Goal: Obtain resource: Obtain resource

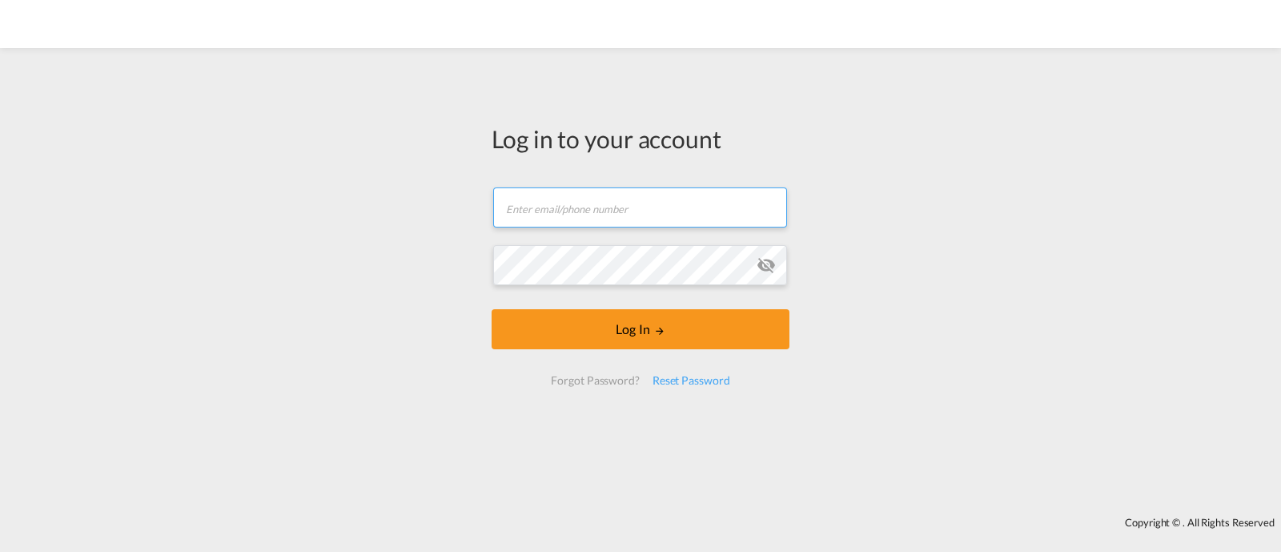
type input "[EMAIL_ADDRESS][DOMAIN_NAME]"
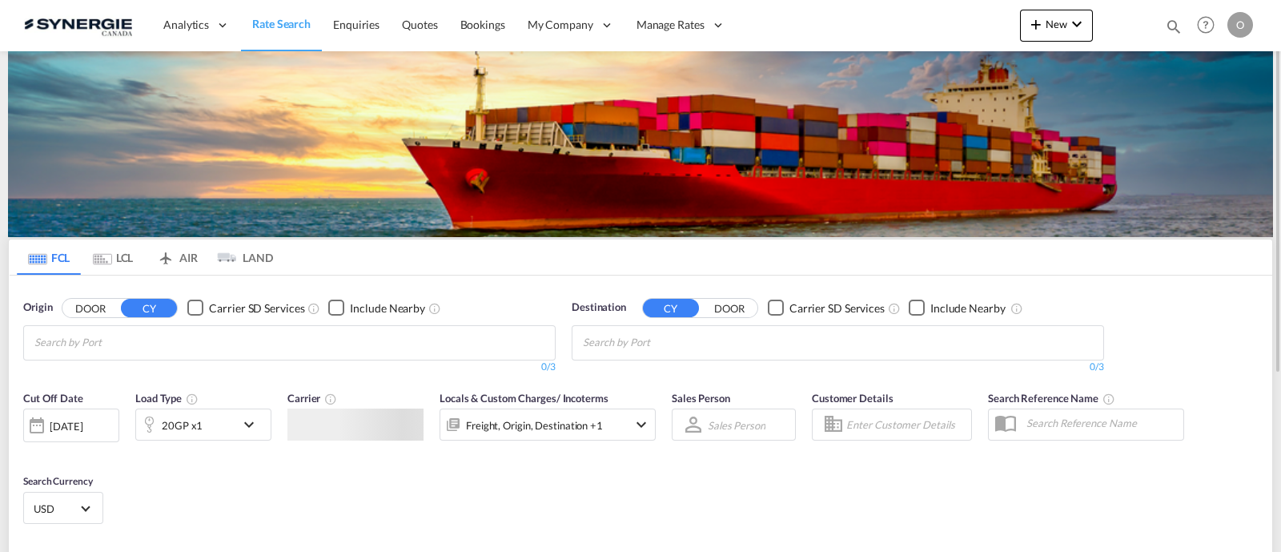
click at [1156, 30] on div "Bookings Quotes Enquiries Help Resources Product Release O My Profile Logout" at bounding box center [1207, 25] width 102 height 50
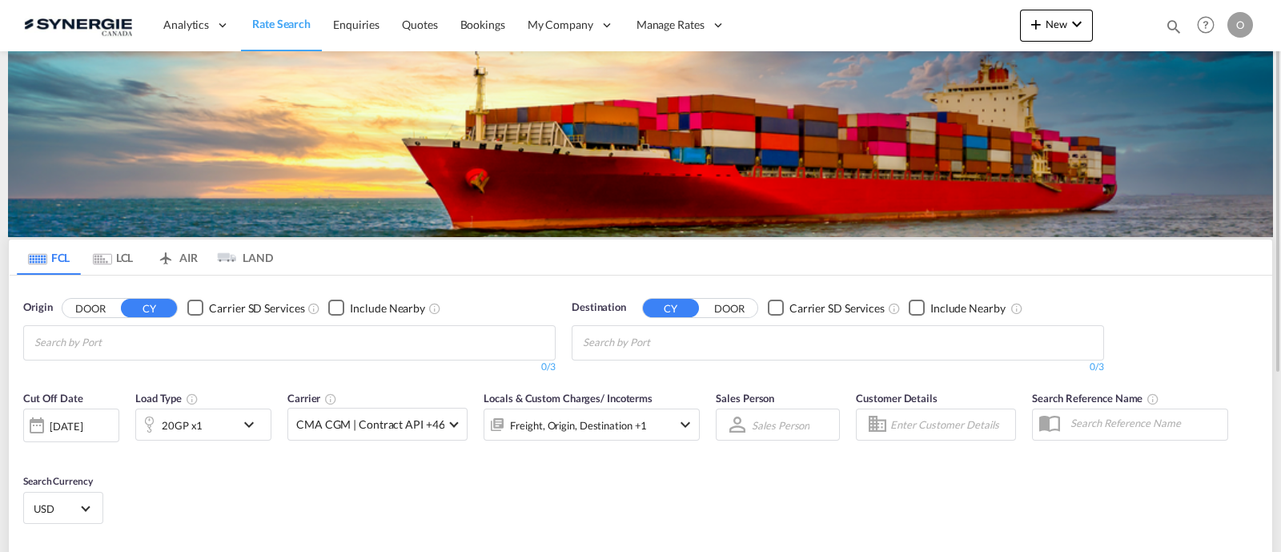
click at [1167, 25] on md-icon "icon-magnify" at bounding box center [1174, 27] width 18 height 18
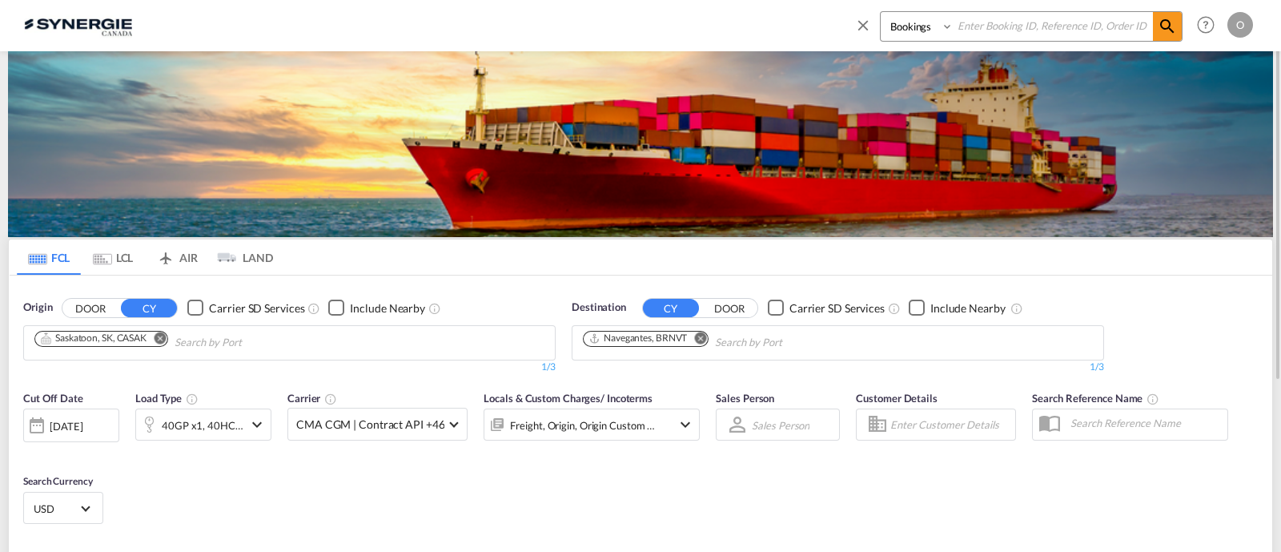
click at [929, 33] on select "Bookings Quotes Enquiries" at bounding box center [919, 26] width 76 height 29
select select "Quotes"
click at [881, 12] on select "Bookings Quotes Enquiries" at bounding box center [919, 26] width 76 height 29
click at [996, 25] on input at bounding box center [1053, 26] width 199 height 28
paste input "SYC000014447"
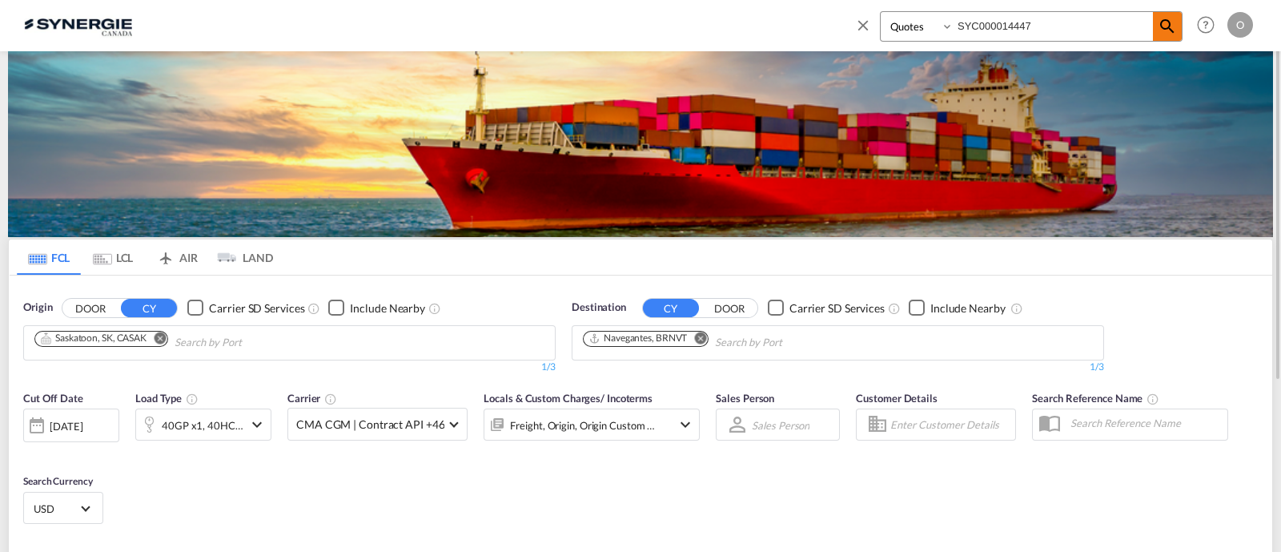
type input "SYC000014447"
click at [1166, 19] on md-icon "icon-magnify" at bounding box center [1167, 26] width 19 height 19
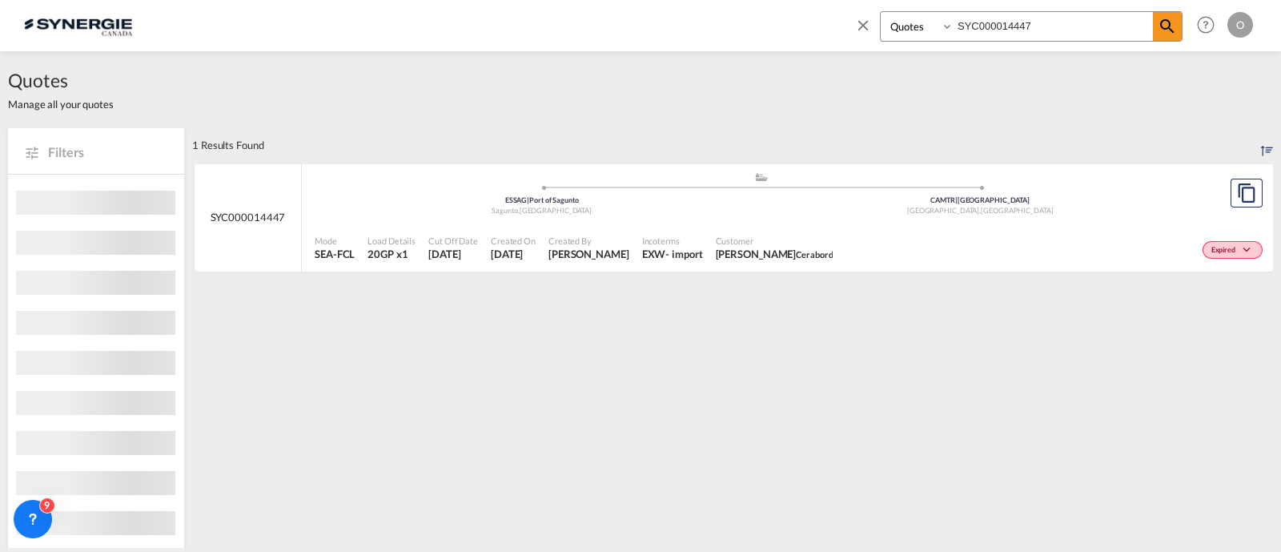
click at [720, 253] on span "[PERSON_NAME]" at bounding box center [775, 254] width 118 height 14
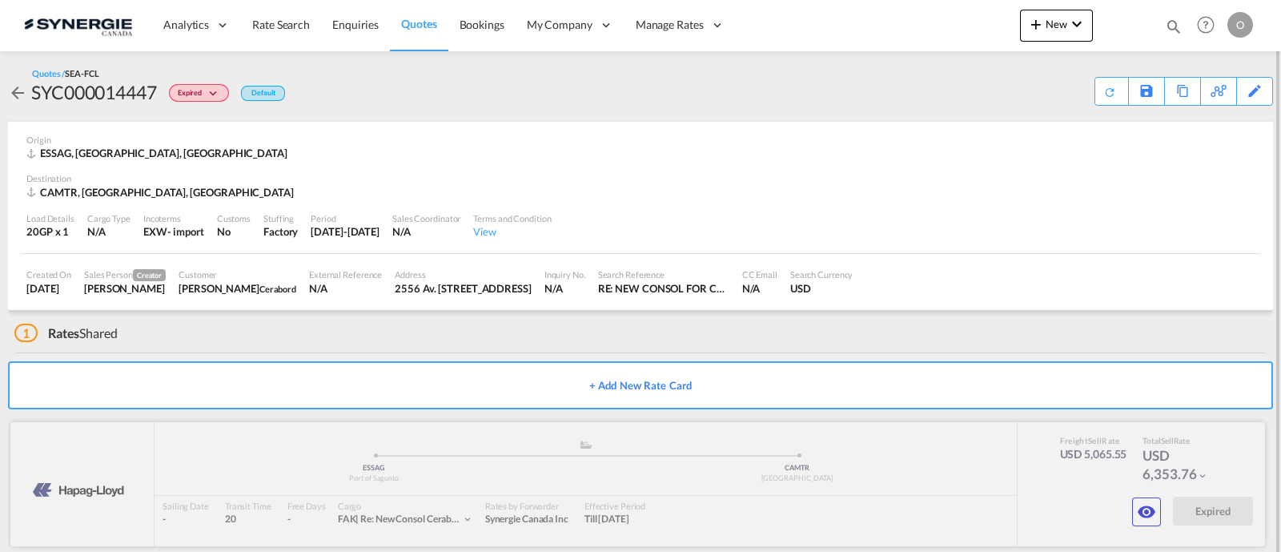
scroll to position [22, 0]
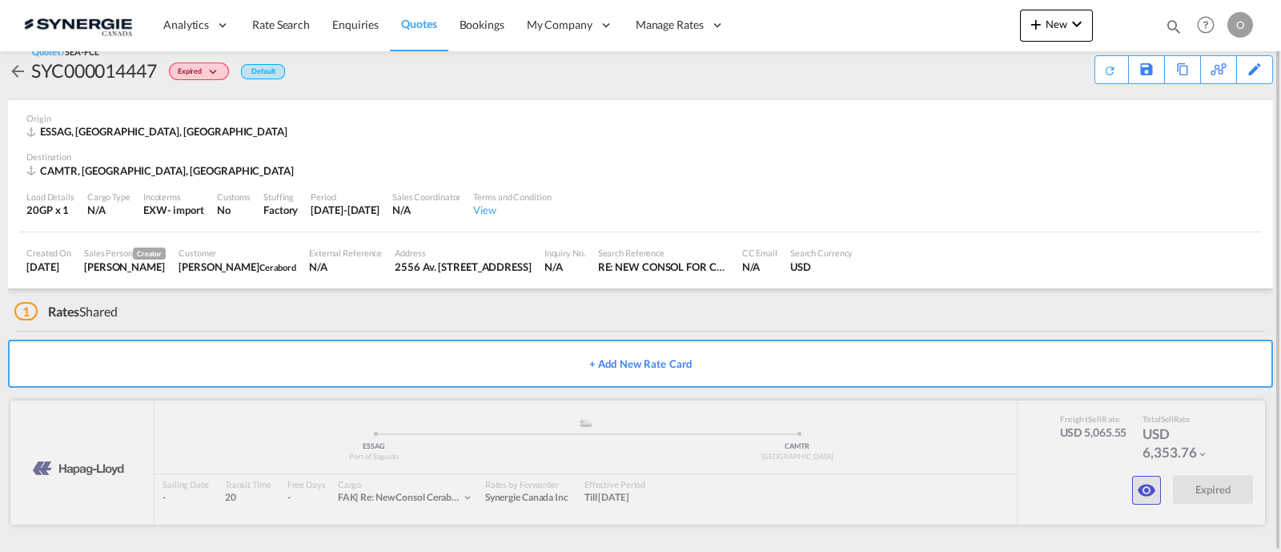
click at [1153, 498] on md-icon "icon-eye" at bounding box center [1146, 489] width 19 height 19
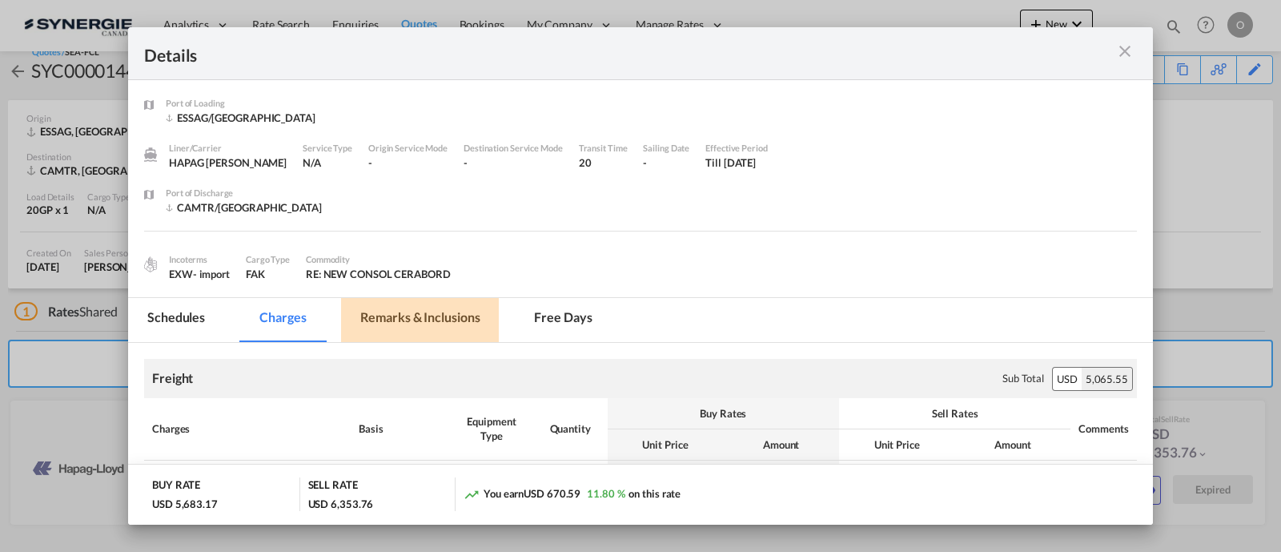
click at [388, 316] on md-tab-item "Remarks & Inclusions" at bounding box center [420, 320] width 158 height 44
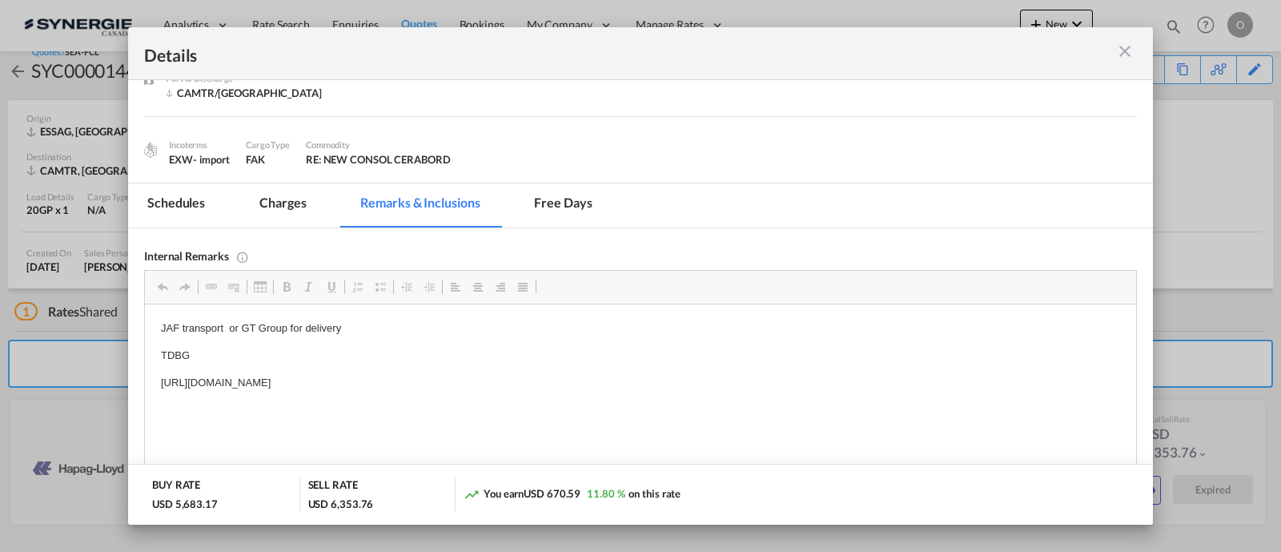
scroll to position [154, 0]
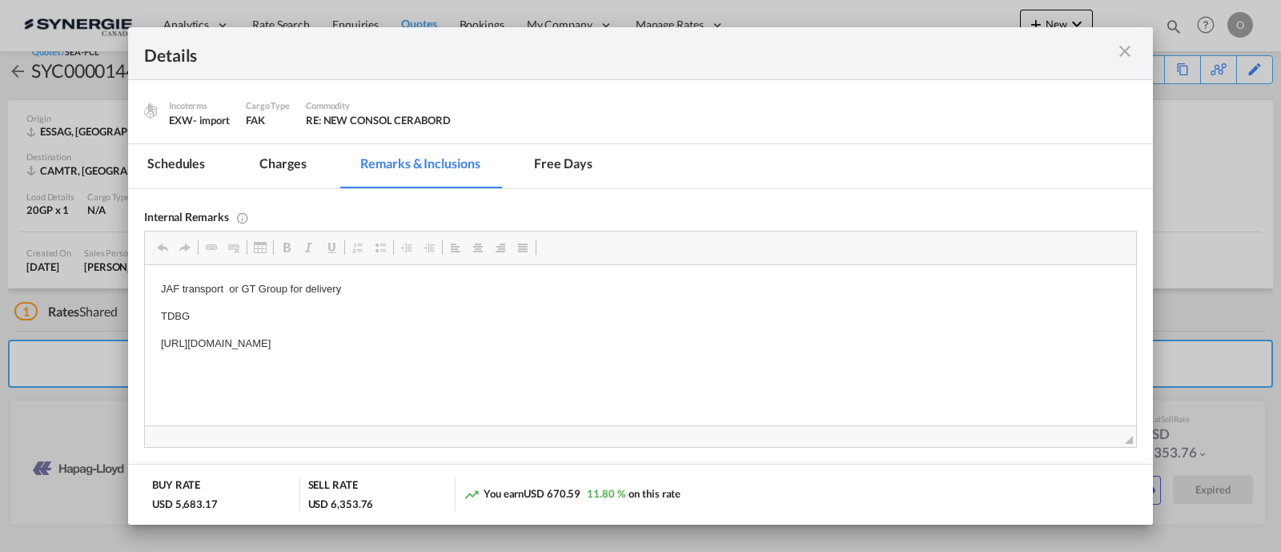
drag, startPoint x: 597, startPoint y: 345, endPoint x: 161, endPoint y: 350, distance: 435.7
drag, startPoint x: 157, startPoint y: 340, endPoint x: 637, endPoint y: 340, distance: 479.7
click at [637, 340] on html "JAF transport or GT Group for delivery TDBG https://app.frontapp.com/open/msg_1…" at bounding box center [640, 316] width 991 height 103
drag, startPoint x: 1131, startPoint y: 51, endPoint x: 1141, endPoint y: 22, distance: 31.4
click at [1131, 51] on md-icon "icon-close m-3 fg-AAA8AD cursor" at bounding box center [1125, 51] width 19 height 19
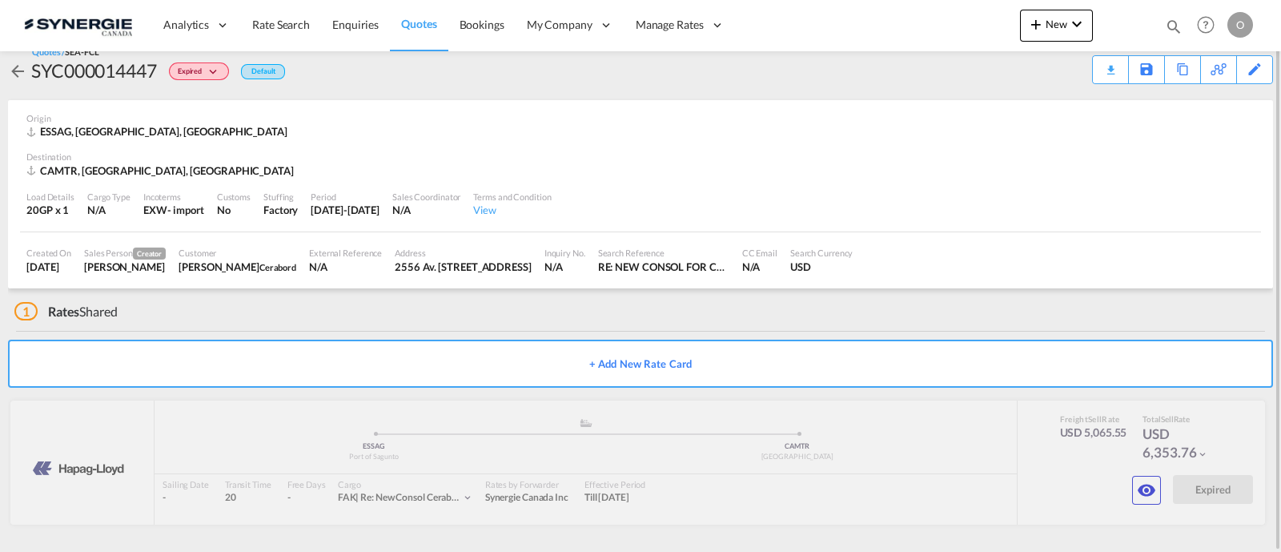
scroll to position [0, 0]
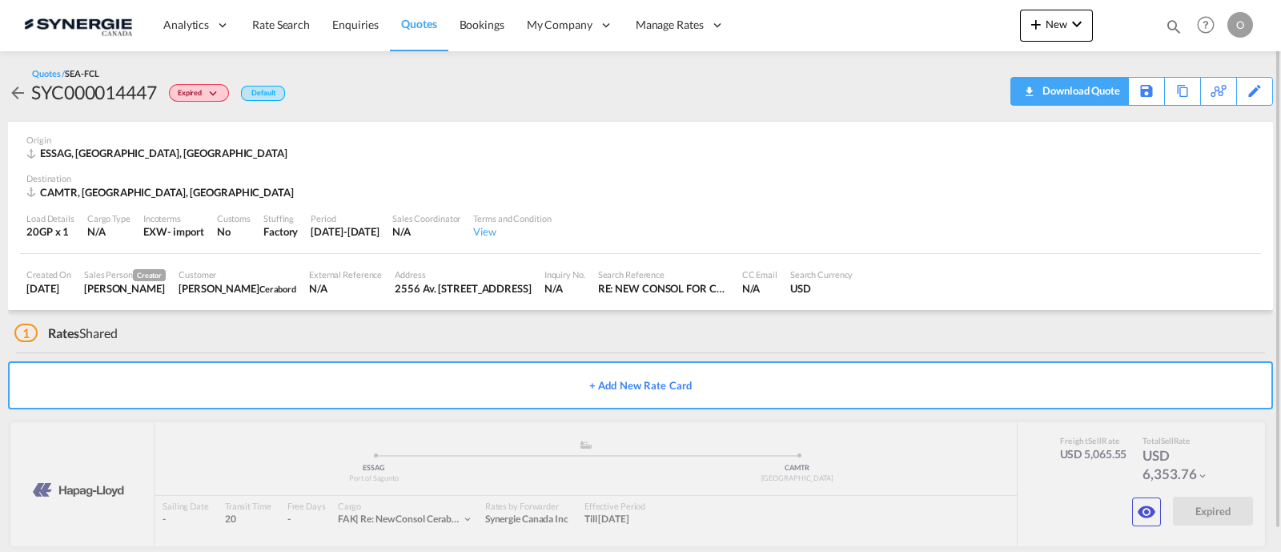
click at [1095, 95] on div "Download Quote" at bounding box center [1080, 91] width 82 height 26
